Goal: Task Accomplishment & Management: Use online tool/utility

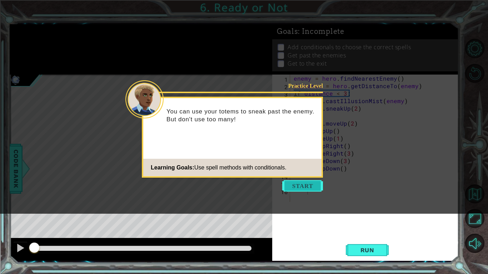
click at [307, 184] on button "Start" at bounding box center [302, 185] width 41 height 11
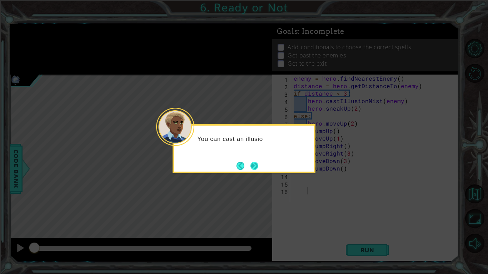
click at [258, 166] on button "Next" at bounding box center [254, 166] width 8 height 8
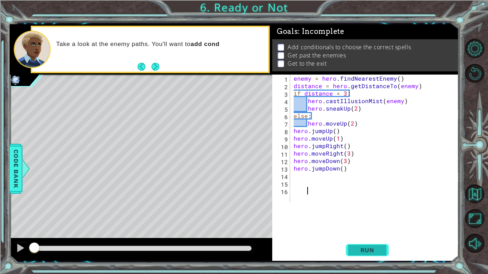
click at [373, 252] on span "Run" at bounding box center [367, 250] width 28 height 7
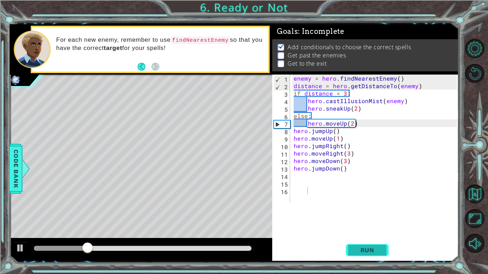
click at [373, 252] on span "Run" at bounding box center [367, 250] width 28 height 7
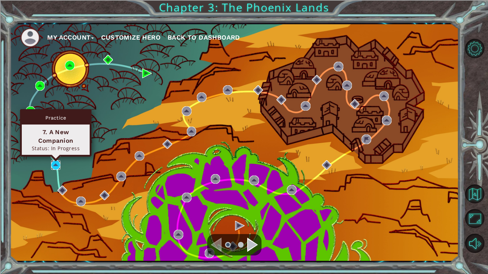
click at [55, 165] on img at bounding box center [56, 165] width 10 height 10
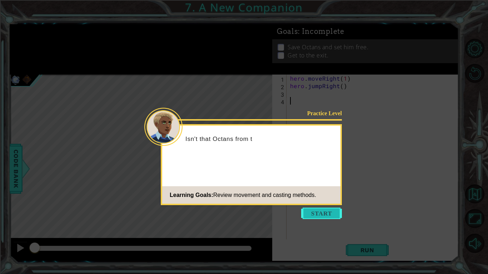
click at [334, 214] on button "Start" at bounding box center [321, 213] width 41 height 11
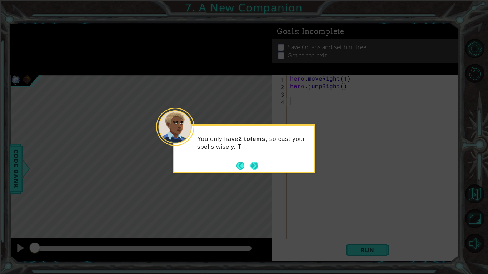
click at [257, 166] on button "Next" at bounding box center [254, 166] width 12 height 12
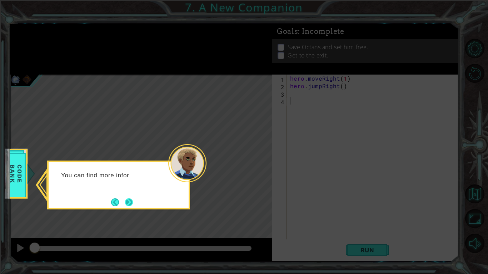
click at [131, 206] on button "Next" at bounding box center [129, 203] width 10 height 10
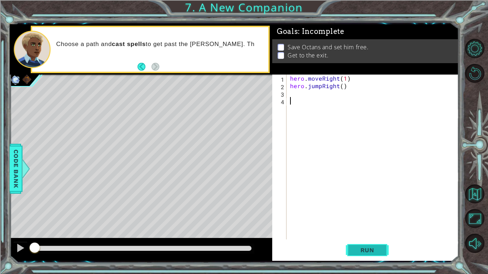
click at [370, 254] on button "Run" at bounding box center [367, 250] width 43 height 19
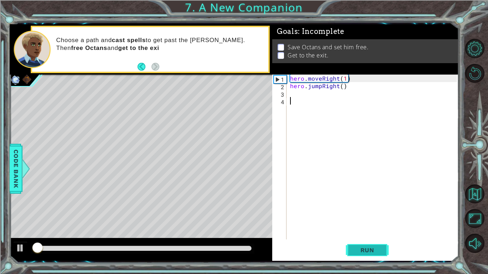
click at [366, 255] on button "Run" at bounding box center [367, 250] width 43 height 19
type textarea "`1"
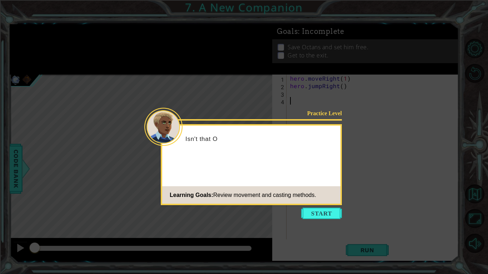
click at [313, 207] on icon at bounding box center [244, 137] width 488 height 274
click at [314, 209] on button "Start" at bounding box center [321, 213] width 41 height 11
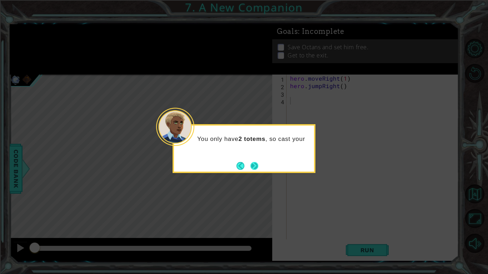
click at [258, 168] on button "Next" at bounding box center [254, 166] width 8 height 8
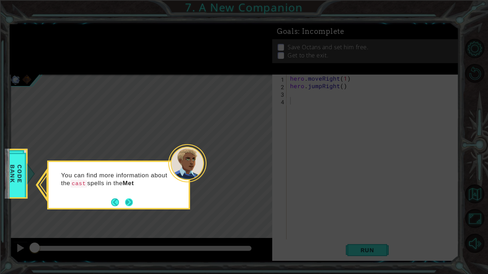
click at [130, 203] on button "Next" at bounding box center [129, 203] width 8 height 8
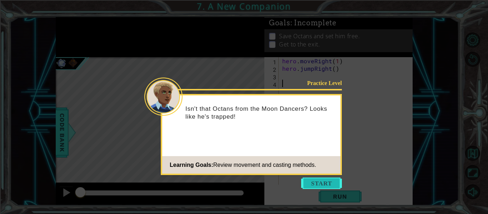
click at [336, 186] on button "Start" at bounding box center [321, 183] width 41 height 11
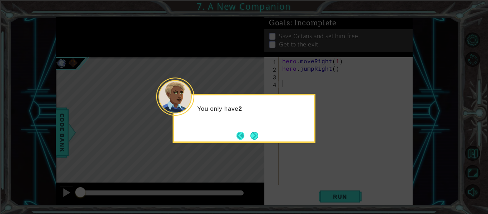
click at [246, 135] on button "Back" at bounding box center [243, 136] width 14 height 8
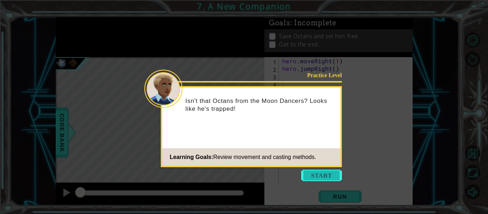
click at [321, 180] on button "Start" at bounding box center [321, 175] width 41 height 11
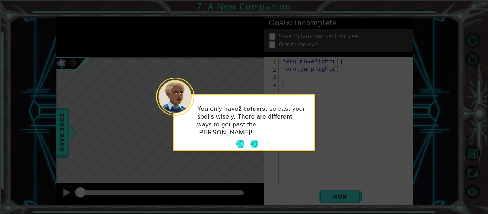
click at [253, 139] on button "Next" at bounding box center [254, 144] width 13 height 13
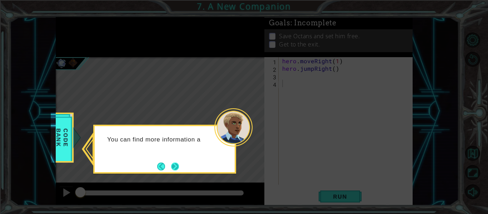
click at [179, 161] on button "Next" at bounding box center [175, 166] width 13 height 13
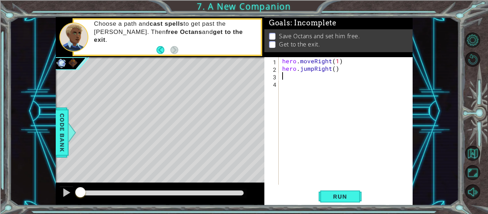
click at [346, 68] on div "hero . moveRight ( 1 ) hero . jumpRight ( )" at bounding box center [348, 128] width 134 height 143
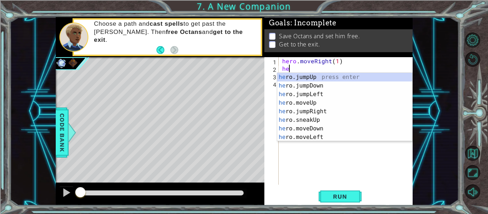
type textarea "h"
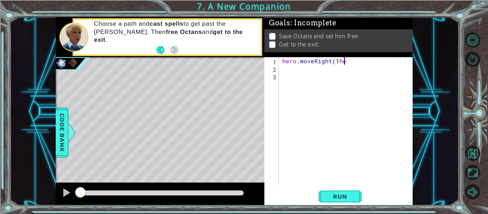
scroll to position [0, 3]
type textarea "hero.moveRight(1)"
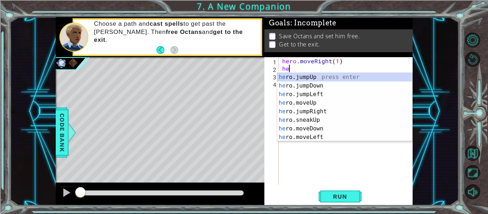
type textarea "h"
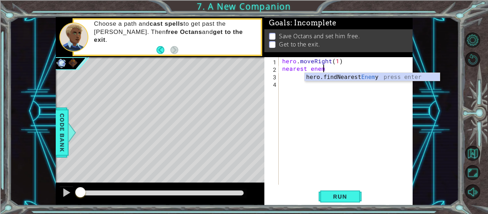
scroll to position [0, 3]
click at [65, 120] on span "Code Bank" at bounding box center [61, 133] width 11 height 44
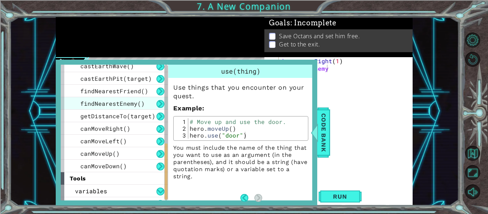
scroll to position [214, 0]
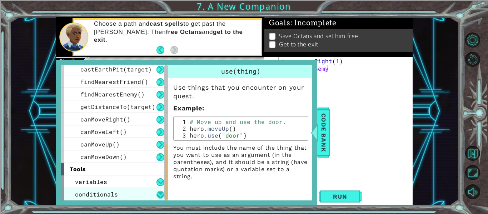
click at [159, 194] on button at bounding box center [160, 195] width 8 height 8
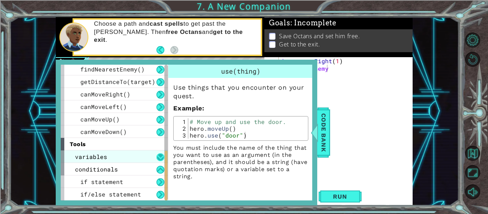
click at [163, 156] on button at bounding box center [160, 157] width 8 height 8
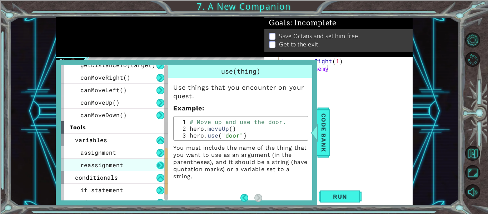
scroll to position [264, 0]
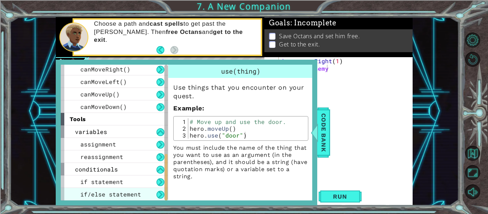
click at [114, 194] on span "if/else statement" at bounding box center [110, 194] width 61 height 8
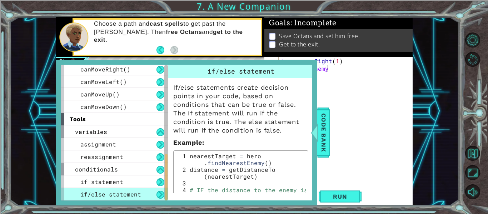
click at [114, 194] on span "if/else statement" at bounding box center [110, 194] width 61 height 8
click at [0, 53] on div "1 ההההההההההההההההההההההההההההההההההההההההההההההההההההההההההההההההההההההההההההה…" at bounding box center [244, 107] width 488 height 214
click at [326, 140] on span "Code Bank" at bounding box center [323, 133] width 11 height 44
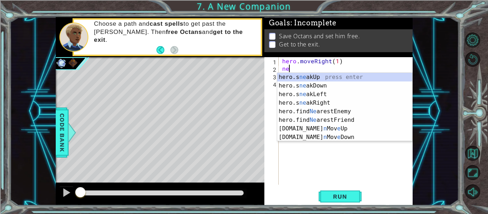
scroll to position [0, 0]
type textarea "n"
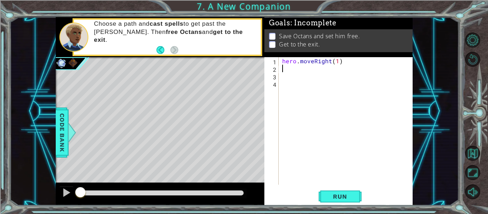
type textarea "hero.moveRight(1)"
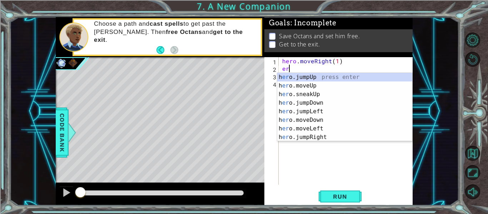
type textarea "e"
type textarea "heroc"
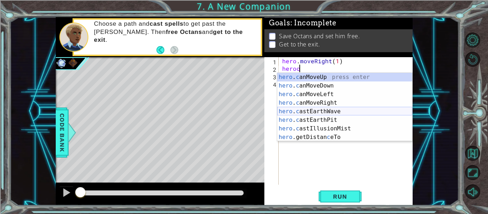
click at [346, 109] on div "hero . c anMoveUp press enter hero . c anMoveDown press enter hero . c anMoveLe…" at bounding box center [344, 116] width 135 height 86
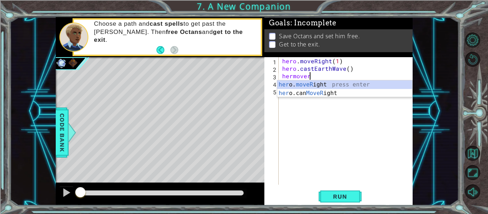
scroll to position [0, 1]
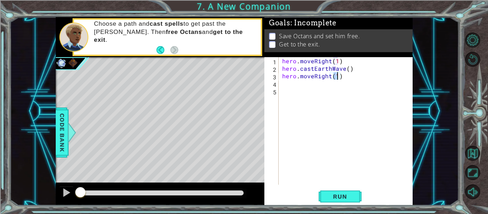
type textarea "hero.moveRight(2)"
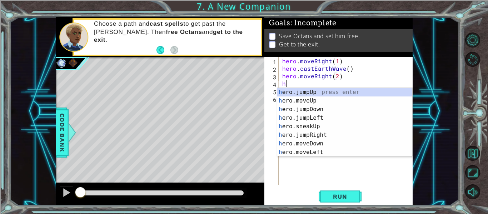
type textarea "hj"
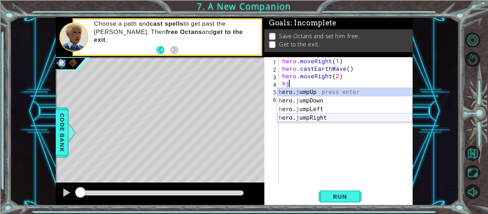
click at [308, 118] on div "h ero. j umpUp press enter h ero. j umpDown press enter h ero. j umpLeft press …" at bounding box center [344, 113] width 135 height 51
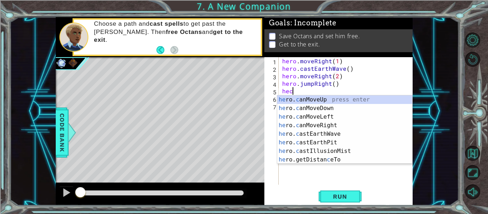
scroll to position [0, 0]
click at [307, 152] on div "he ro. c anMoveUp press enter he ro. c anMoveDown press enter he ro. c anMoveLe…" at bounding box center [344, 138] width 135 height 86
type textarea "hero.castIllusionMist(friend)"
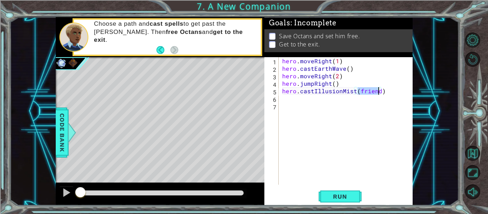
click at [304, 121] on div "hero . moveRight ( 1 ) hero . castEarthWave ( ) hero . moveRight ( 2 ) hero . j…" at bounding box center [348, 128] width 134 height 143
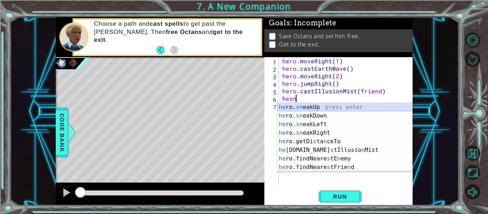
click at [325, 109] on div "he ro. sn eakUp press enter he ro. sn eakDown press enter he ro. sn eakLeft pre…" at bounding box center [344, 146] width 135 height 86
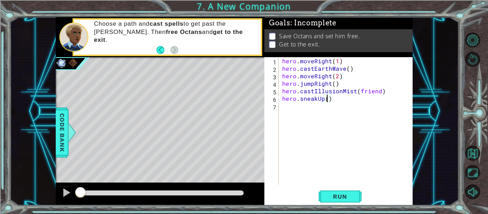
type textarea "hero.sneakUp(3)"
click at [303, 112] on div "hero . moveRight ( 1 ) hero . castEarthWave ( ) hero . moveRight ( 2 ) hero . j…" at bounding box center [348, 128] width 134 height 143
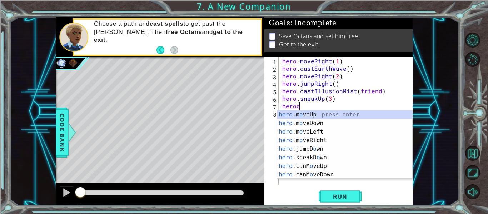
scroll to position [0, 0]
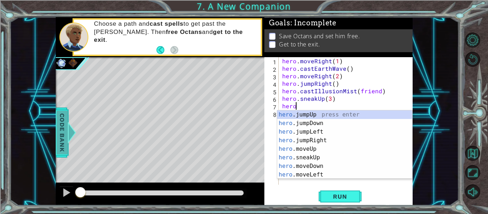
type textarea "hero"
click at [66, 122] on span "Code Bank" at bounding box center [61, 133] width 11 height 44
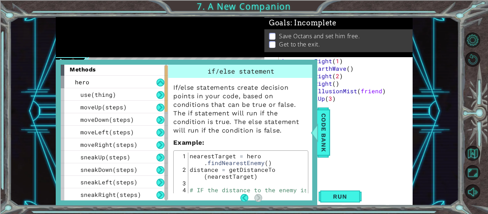
scroll to position [0, 0]
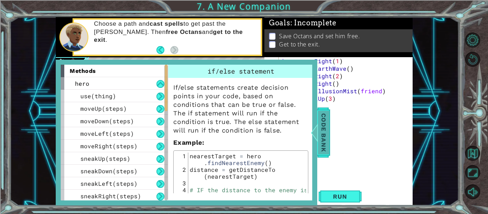
click at [324, 118] on span "Code Bank" at bounding box center [323, 133] width 11 height 44
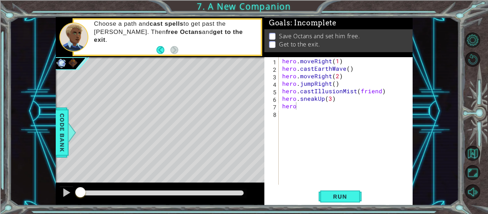
click at [304, 110] on div "hero . moveRight ( 1 ) hero . castEarthWave ( ) hero . moveRight ( 2 ) hero . j…" at bounding box center [348, 128] width 134 height 143
click at [303, 108] on div "hero . moveRight ( 1 ) hero . castEarthWave ( ) hero . moveRight ( 2 ) hero . j…" at bounding box center [348, 128] width 134 height 143
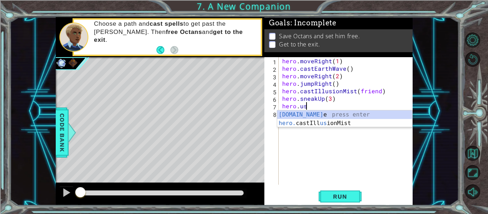
scroll to position [0, 1]
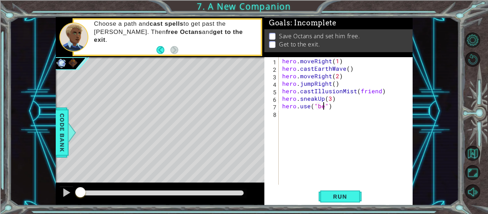
type textarea "hero.use("bell")"
click at [308, 126] on div "hero . moveRight ( 1 ) hero . castEarthWave ( ) hero . moveRight ( 2 ) hero . j…" at bounding box center [348, 128] width 134 height 143
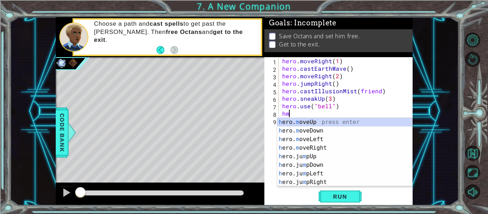
type textarea "hmr"
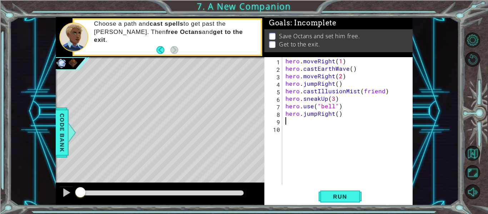
click at [315, 115] on div "hero . moveRight ( 1 ) hero . castEarthWave ( ) hero . moveRight ( 2 ) hero . j…" at bounding box center [349, 128] width 131 height 143
click at [344, 194] on span "Run" at bounding box center [340, 196] width 28 height 7
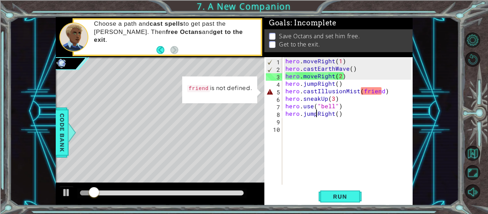
click at [380, 93] on div "hero . moveRight ( 1 ) hero . castEarthWave ( ) hero . moveRight ( 2 ) hero . j…" at bounding box center [349, 128] width 131 height 143
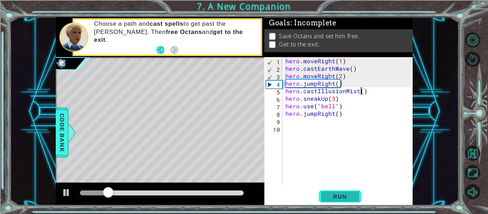
click at [331, 197] on span "Run" at bounding box center [340, 196] width 28 height 7
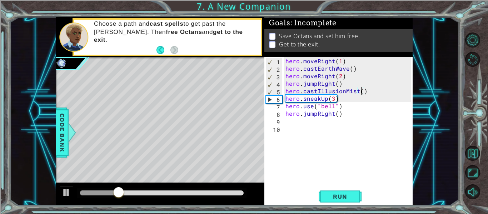
click at [352, 86] on div "hero . moveRight ( 1 ) hero . castEarthWave ( ) hero . moveRight ( 2 ) hero . j…" at bounding box center [349, 128] width 131 height 143
type textarea "hero.jumpRight()"
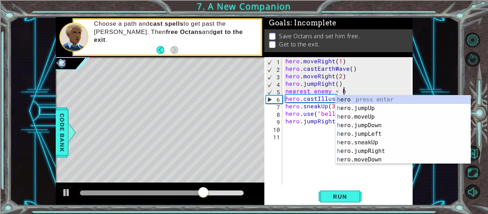
scroll to position [0, 4]
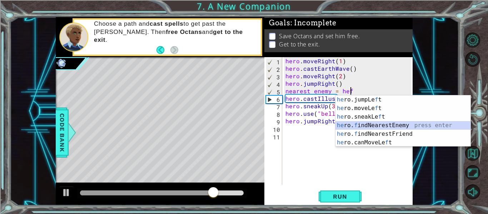
click at [379, 124] on div "he ro.jumpLe f t press enter he ro.moveLe f t press enter he ro.sneakLe f t pre…" at bounding box center [402, 129] width 135 height 69
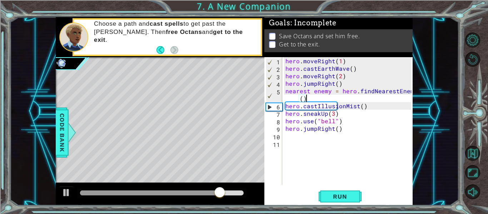
click at [362, 107] on div "hero . moveRight ( 1 ) hero . castEarthWave ( ) hero . moveRight ( 2 ) hero . j…" at bounding box center [349, 128] width 131 height 143
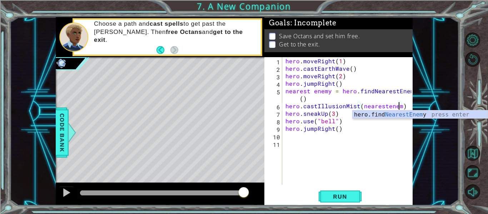
scroll to position [0, 7]
click at [312, 89] on div "hero . moveRight ( 1 ) hero . castEarthWave ( ) hero . moveRight ( 2 ) hero . j…" at bounding box center [349, 128] width 131 height 143
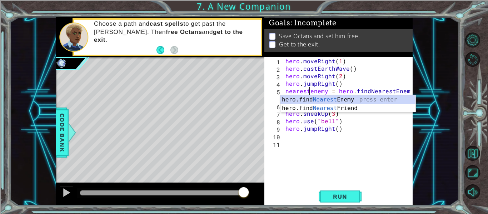
type textarea "nearestenemy = hero.findNearestEnemy()"
click at [331, 188] on div "nearestenemy = hero.findNearestEnemy() 1 2 3 4 5 6 7 8 9 10 11 hero . moveRight…" at bounding box center [338, 131] width 148 height 148
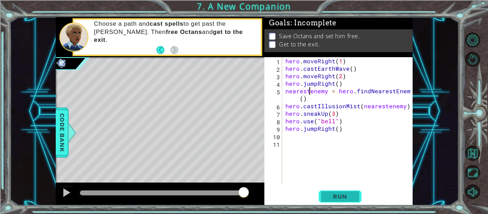
click at [335, 195] on span "Run" at bounding box center [340, 196] width 28 height 7
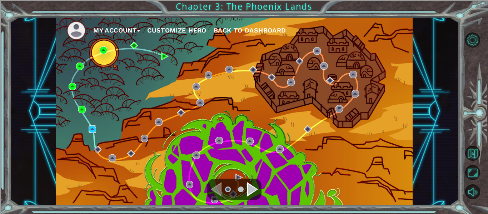
click at [94, 126] on img at bounding box center [93, 129] width 8 height 8
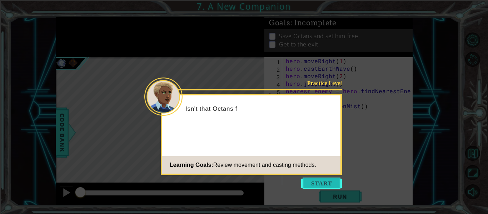
click at [312, 186] on button "Start" at bounding box center [321, 183] width 41 height 11
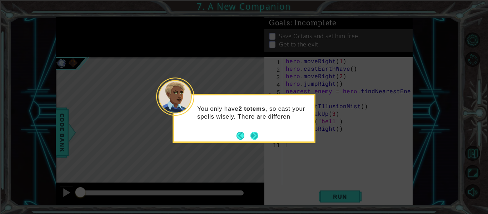
click at [256, 134] on button "Next" at bounding box center [254, 136] width 8 height 8
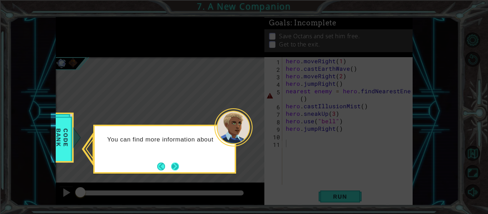
click at [171, 164] on button "Next" at bounding box center [175, 166] width 8 height 8
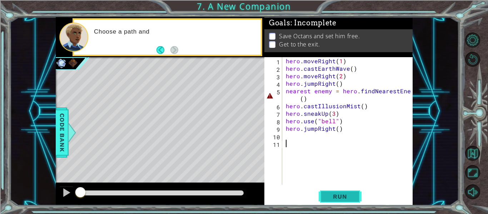
click at [335, 192] on button "Run" at bounding box center [340, 196] width 43 height 15
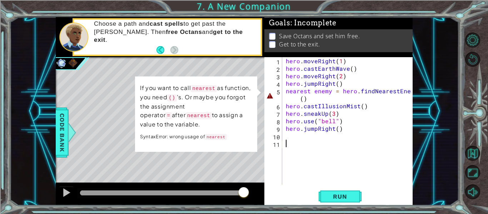
drag, startPoint x: 90, startPoint y: 192, endPoint x: 303, endPoint y: 185, distance: 213.7
click at [303, 185] on div "1 ההההההההההההההההההההההההההההההההההההההההההההההההההההההההההההההההההההההההההההה…" at bounding box center [234, 111] width 357 height 188
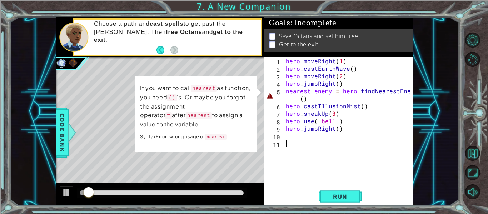
click at [314, 91] on div "hero . moveRight ( 1 ) hero . castEarthWave ( ) hero . moveRight ( 2 ) hero . j…" at bounding box center [349, 128] width 130 height 143
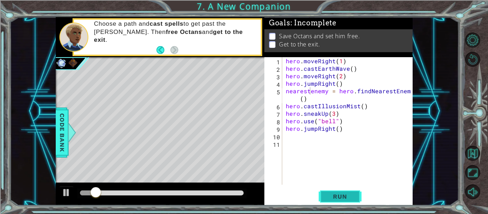
click at [349, 191] on button "Run" at bounding box center [340, 196] width 43 height 15
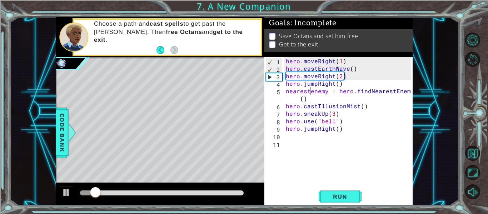
click at [361, 105] on div "hero . moveRight ( 1 ) hero . castEarthWave ( ) hero . moveRight ( 2 ) hero . j…" at bounding box center [349, 128] width 130 height 143
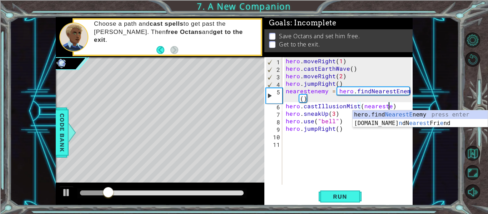
scroll to position [0, 6]
click at [472, 64] on button "Restart Level" at bounding box center [472, 59] width 15 height 15
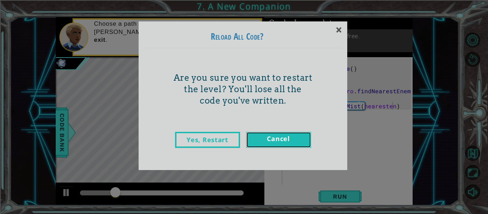
click at [278, 134] on link "Cancel" at bounding box center [278, 140] width 65 height 16
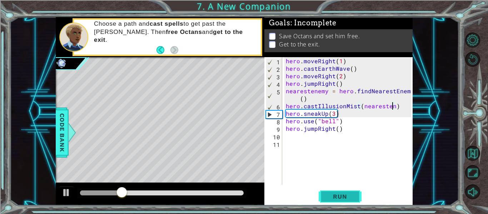
click at [337, 203] on button "Run" at bounding box center [340, 196] width 43 height 15
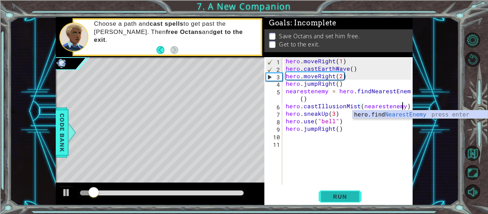
scroll to position [0, 7]
click at [350, 198] on span "Run" at bounding box center [340, 196] width 28 height 7
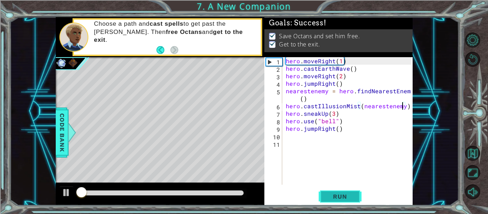
scroll to position [0, 8]
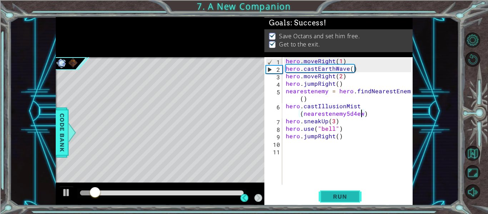
type textarea "hero.castIllusionMist(nearestenemy5d4ew3)"
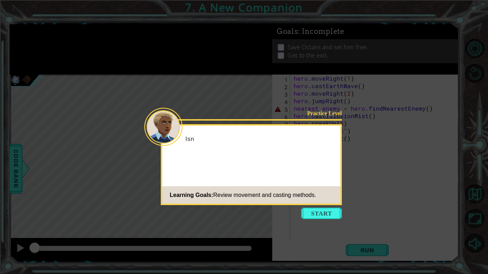
click at [319, 221] on icon at bounding box center [244, 137] width 488 height 274
click at [317, 218] on button "Start" at bounding box center [321, 213] width 41 height 11
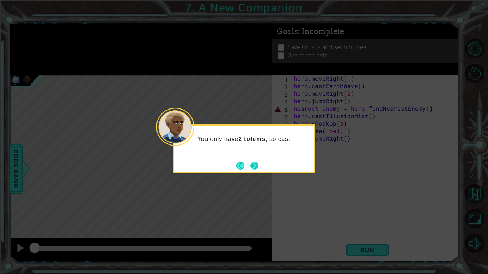
click at [252, 168] on button "Next" at bounding box center [254, 166] width 8 height 8
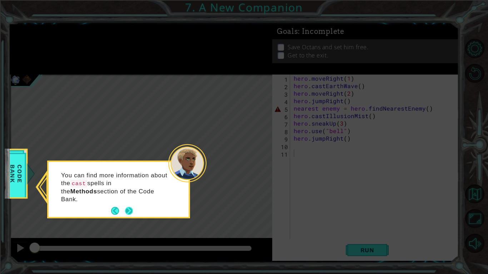
click at [134, 207] on button "Next" at bounding box center [129, 211] width 10 height 10
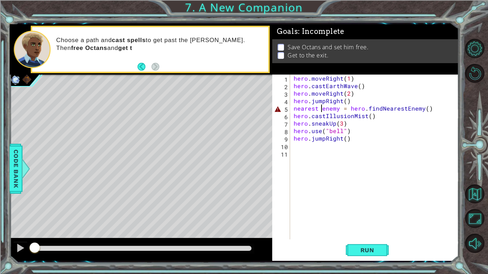
click at [321, 109] on div "hero . moveRight ( 1 ) hero . castEarthWave ( ) hero . moveRight ( 2 ) hero . j…" at bounding box center [376, 165] width 168 height 180
type textarea "nearestenemy = hero.findNearestEnemy()"
click at [354, 151] on div "hero . moveRight ( 1 ) hero . castEarthWave ( ) hero . moveRight ( 2 ) hero . j…" at bounding box center [376, 165] width 168 height 180
click at [368, 118] on div "hero . moveRight ( 1 ) hero . castEarthWave ( ) hero . moveRight ( 2 ) hero . j…" at bounding box center [376, 165] width 168 height 180
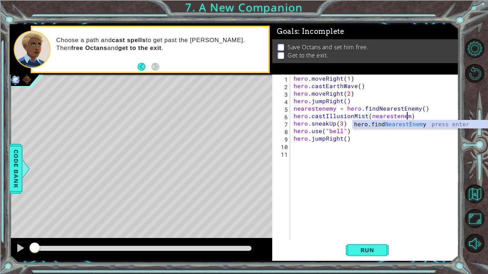
scroll to position [0, 7]
type textarea "hero.castIllusionMist(nearestenemy)"
click at [374, 256] on button "Run" at bounding box center [367, 250] width 43 height 19
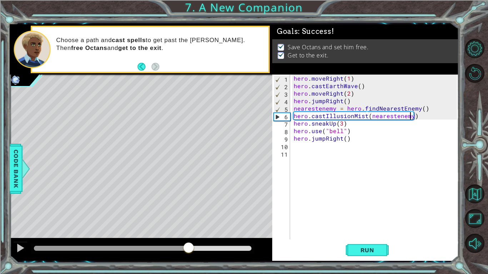
drag, startPoint x: 48, startPoint y: 243, endPoint x: 293, endPoint y: 271, distance: 246.0
click at [293, 271] on div "1 ההההההההההההההההההההההההההההההההההההההההההההההההההההההההההההההההההההההההההההה…" at bounding box center [244, 137] width 488 height 274
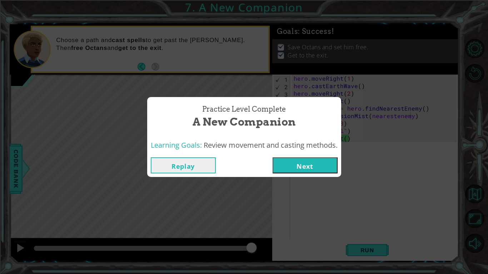
click at [301, 172] on button "Next" at bounding box center [305, 166] width 65 height 16
